Goal: Obtain resource: Download file/media

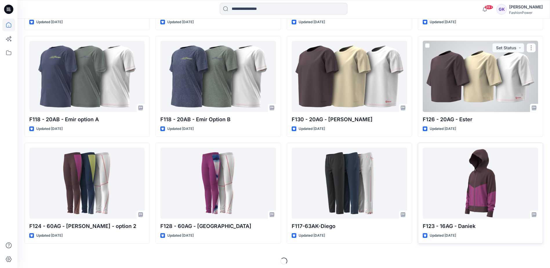
scroll to position [594, 0]
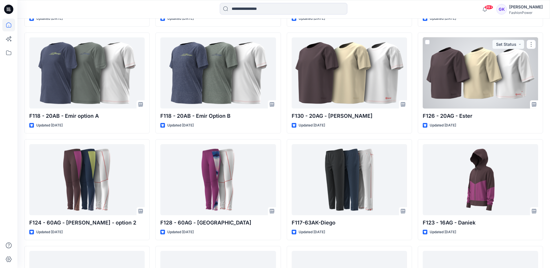
click at [468, 86] on div at bounding box center [479, 72] width 115 height 71
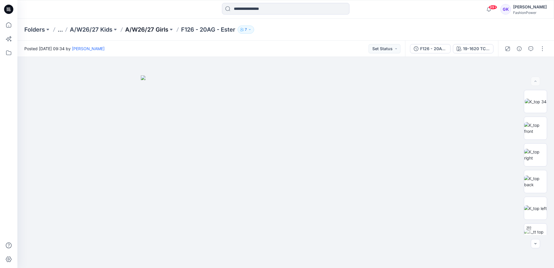
click at [161, 28] on p "A/W26/27 Girls" at bounding box center [146, 30] width 43 height 8
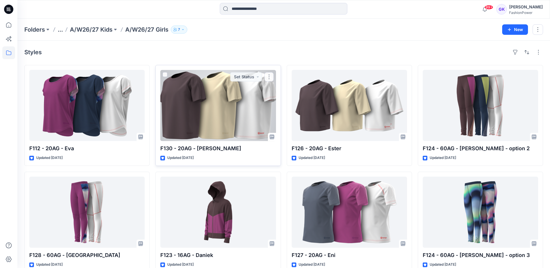
click at [257, 93] on div at bounding box center [217, 105] width 115 height 71
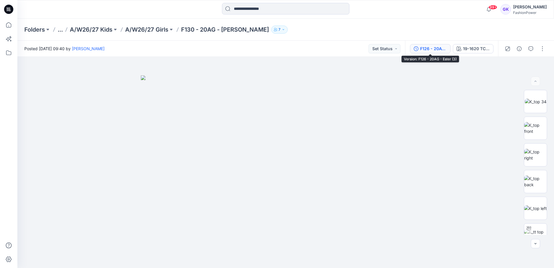
click at [427, 48] on div "F126 - 20AG - Ester (3)" at bounding box center [433, 48] width 27 height 6
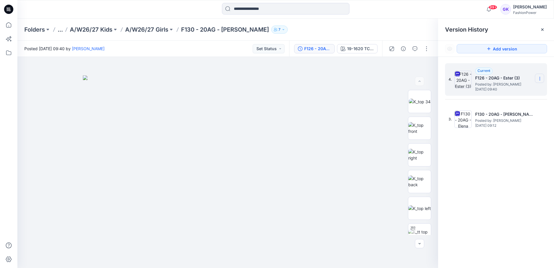
click at [538, 76] on icon at bounding box center [540, 78] width 5 height 5
click at [493, 90] on span "Download Source BW File" at bounding box center [510, 89] width 48 height 7
click at [140, 30] on p "A/W26/27 Girls" at bounding box center [146, 30] width 43 height 8
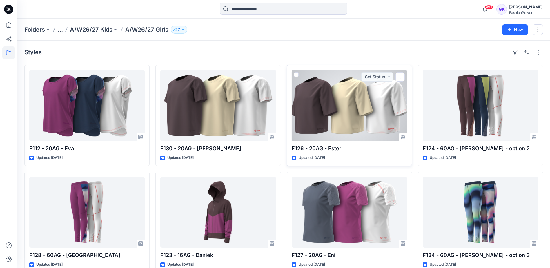
click at [366, 106] on div at bounding box center [349, 105] width 115 height 71
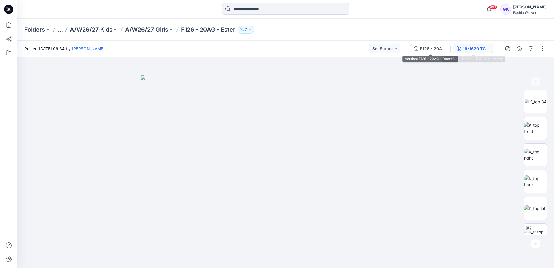
click at [482, 49] on div "19-1620 TCX Huckleberry" at bounding box center [476, 48] width 27 height 6
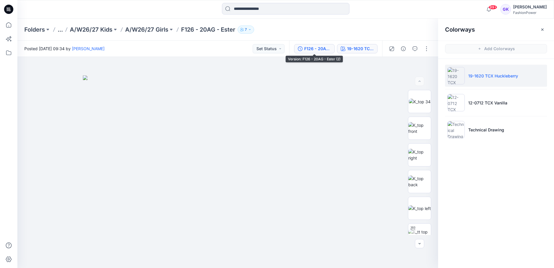
click at [310, 45] on div "F126 - 20AG - Ester (2)" at bounding box center [317, 48] width 27 height 6
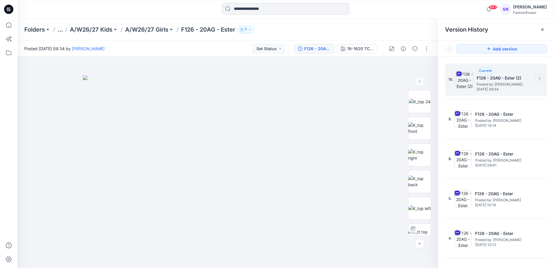
click at [538, 78] on icon at bounding box center [540, 78] width 5 height 5
click at [505, 91] on span "Download Source BW File" at bounding box center [510, 89] width 48 height 7
click at [538, 77] on icon at bounding box center [540, 78] width 5 height 5
click at [507, 88] on span "Download Source BW File" at bounding box center [510, 89] width 48 height 7
drag, startPoint x: 334, startPoint y: 34, endPoint x: 313, endPoint y: 36, distance: 20.9
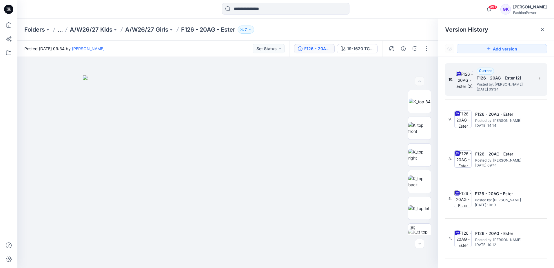
click at [334, 34] on div "Folders ... A/W26/27 Kids A/W26/27 Girls F126 - 20AG - Ester 7" at bounding box center [285, 30] width 537 height 22
click at [157, 31] on p "A/W26/27 Girls" at bounding box center [146, 30] width 43 height 8
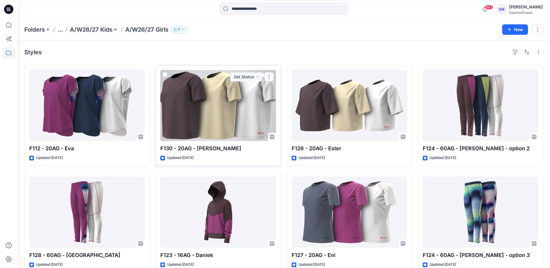
click at [245, 124] on div at bounding box center [217, 105] width 115 height 71
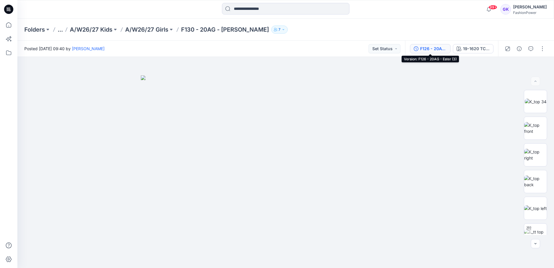
click at [414, 52] on button "F126 - 20AG - Ester (3)" at bounding box center [430, 48] width 41 height 9
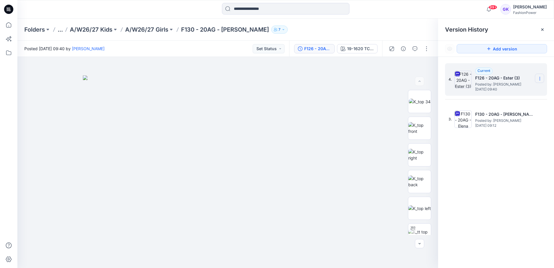
click at [540, 81] on icon at bounding box center [540, 78] width 5 height 5
click at [508, 89] on span "Download Source BW File" at bounding box center [510, 89] width 48 height 7
drag, startPoint x: 238, startPoint y: 29, endPoint x: 183, endPoint y: 30, distance: 54.8
click at [183, 30] on p "F130 - 20AG - [PERSON_NAME]" at bounding box center [225, 30] width 88 height 8
copy p "F130 - 20AG - [PERSON_NAME]"
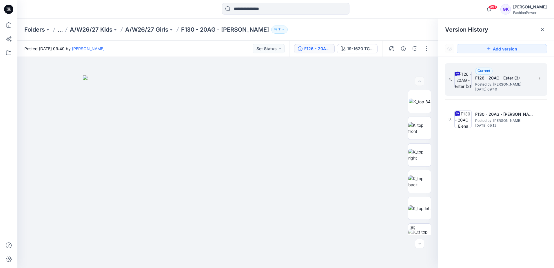
click at [510, 176] on div "4. Current F126 - 20AG - Ester (3) Posted by: [PERSON_NAME] [DATE] 09:40 3. F13…" at bounding box center [496, 166] width 116 height 219
click at [540, 76] on icon at bounding box center [540, 78] width 5 height 5
click at [501, 112] on span "Rename Version" at bounding box center [501, 113] width 30 height 7
click at [523, 79] on input "**********" at bounding box center [511, 77] width 64 height 9
drag, startPoint x: 524, startPoint y: 78, endPoint x: 457, endPoint y: 82, distance: 67.9
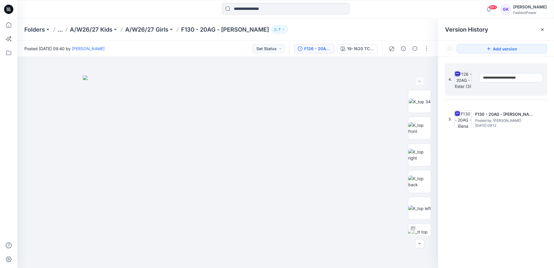
click at [457, 82] on div "**********" at bounding box center [496, 79] width 102 height 32
type input "**********"
click at [511, 158] on div "4. Current F126 - 20AG - Ester (3) Posted by: [PERSON_NAME] [DATE] 09:40 3. F13…" at bounding box center [496, 166] width 116 height 219
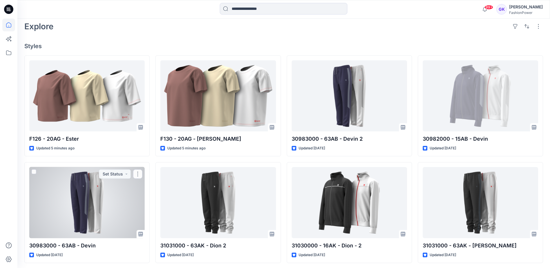
scroll to position [145, 0]
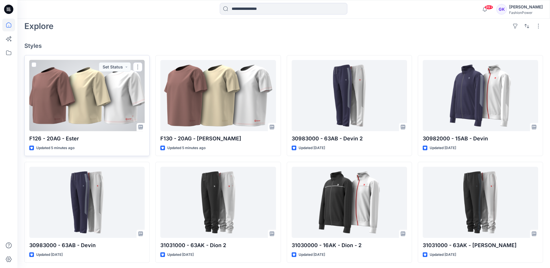
click at [99, 92] on div at bounding box center [86, 95] width 115 height 71
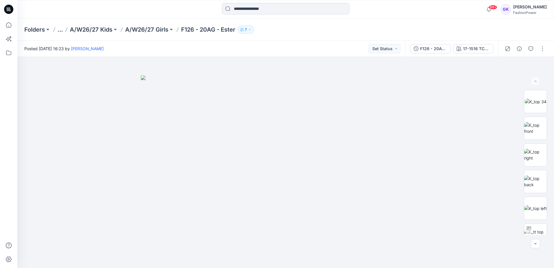
click at [289, 37] on div "Folders ... A/W26/27 Kids A/W26/27 Girls F126 - 20AG - Ester 7" at bounding box center [285, 30] width 537 height 22
click at [431, 47] on div "F126 - 20AG - Ester" at bounding box center [433, 48] width 27 height 6
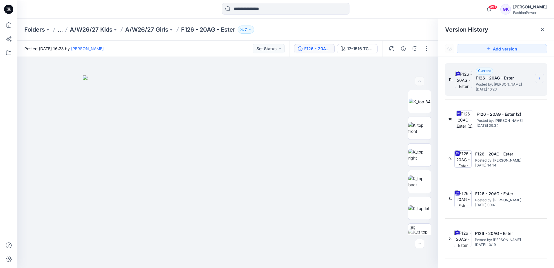
click at [538, 79] on icon at bounding box center [540, 78] width 5 height 5
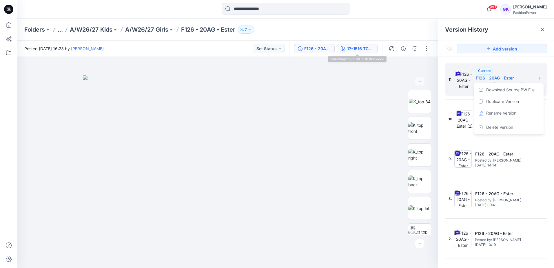
click at [357, 49] on div "17-1516 TCX Burlwood" at bounding box center [360, 48] width 27 height 6
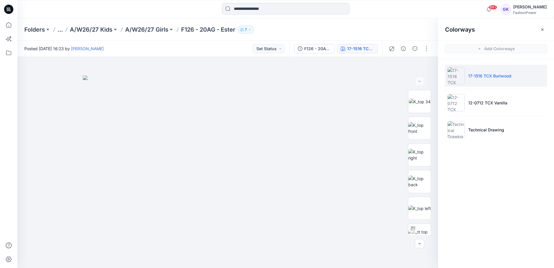
click at [532, 78] on li "17-1516 TCX Burlwood" at bounding box center [496, 76] width 102 height 22
click at [421, 131] on img at bounding box center [419, 128] width 23 height 12
click at [427, 67] on icon "button" at bounding box center [425, 66] width 5 height 5
click at [420, 183] on img at bounding box center [419, 181] width 23 height 12
click at [425, 67] on icon "button" at bounding box center [425, 66] width 5 height 5
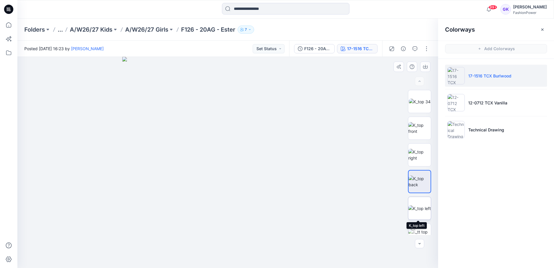
click at [416, 211] on img at bounding box center [419, 208] width 23 height 6
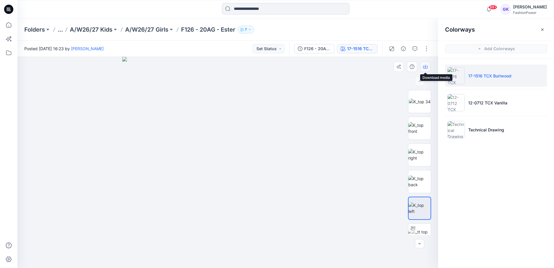
click at [425, 66] on icon "button" at bounding box center [425, 66] width 5 height 5
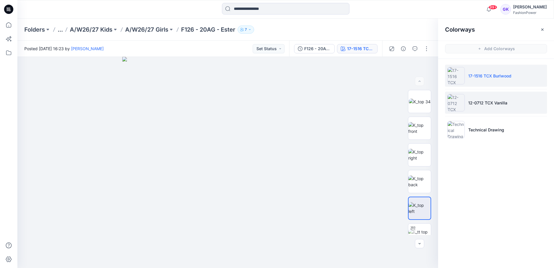
click at [525, 102] on li "12-0712 TCX Vanilla" at bounding box center [496, 103] width 102 height 22
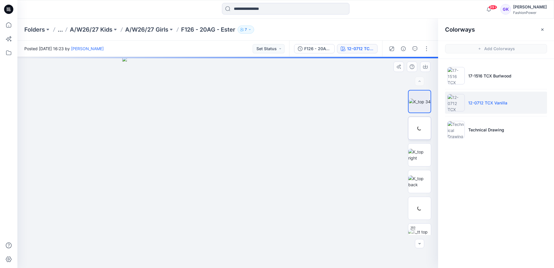
click at [417, 128] on div at bounding box center [419, 127] width 23 height 23
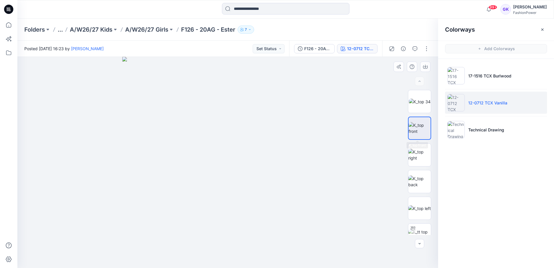
click at [420, 123] on img at bounding box center [420, 128] width 22 height 12
click at [426, 65] on icon "button" at bounding box center [425, 66] width 5 height 5
click at [415, 183] on img at bounding box center [419, 181] width 23 height 12
click at [425, 69] on button "button" at bounding box center [425, 66] width 10 height 10
click at [417, 211] on img at bounding box center [419, 208] width 23 height 6
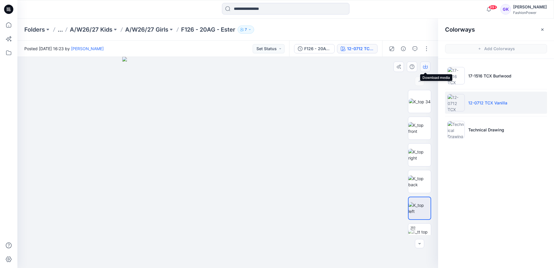
click at [427, 66] on icon "button" at bounding box center [425, 66] width 5 height 5
click at [158, 30] on p "A/W26/27 Girls" at bounding box center [146, 30] width 43 height 8
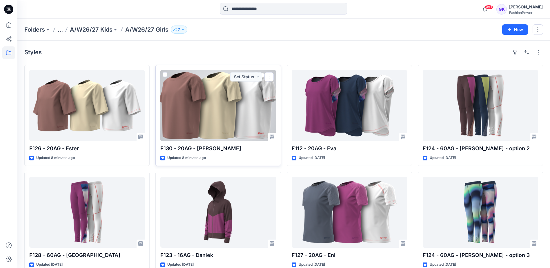
click at [215, 110] on div at bounding box center [217, 105] width 115 height 71
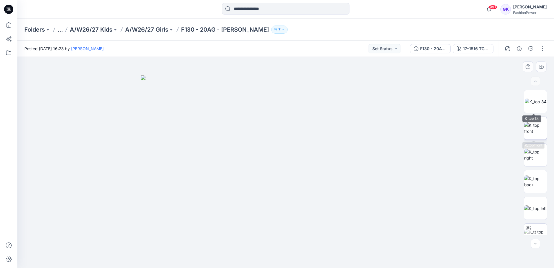
click at [531, 129] on img at bounding box center [535, 128] width 23 height 12
click at [541, 66] on icon "button" at bounding box center [541, 66] width 5 height 5
drag, startPoint x: 537, startPoint y: 183, endPoint x: 537, endPoint y: 179, distance: 3.8
click at [537, 183] on img at bounding box center [535, 181] width 23 height 12
click at [543, 66] on icon "button" at bounding box center [541, 66] width 5 height 3
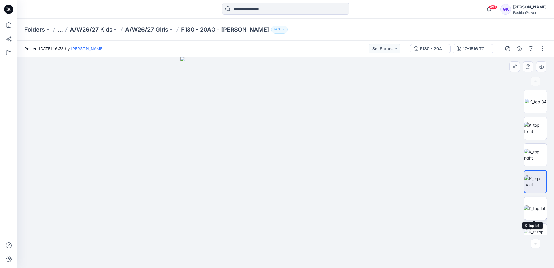
click at [528, 207] on img at bounding box center [535, 208] width 23 height 6
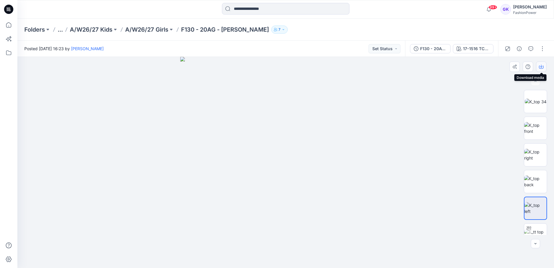
click at [541, 66] on icon "button" at bounding box center [541, 66] width 5 height 5
